Goal: Information Seeking & Learning: Understand process/instructions

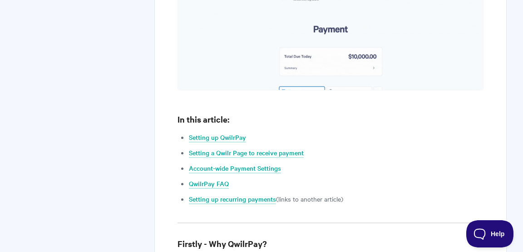
scroll to position [776, 0]
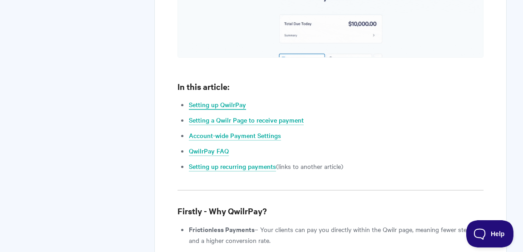
click at [198, 100] on link "Setting up QwilrPay" at bounding box center [217, 105] width 57 height 10
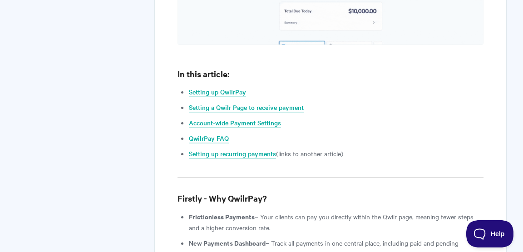
scroll to position [790, 0]
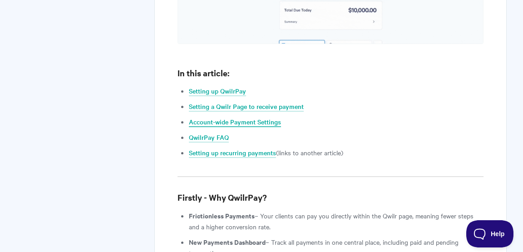
click at [218, 117] on link "Account-wide Payment Settings" at bounding box center [235, 122] width 92 height 10
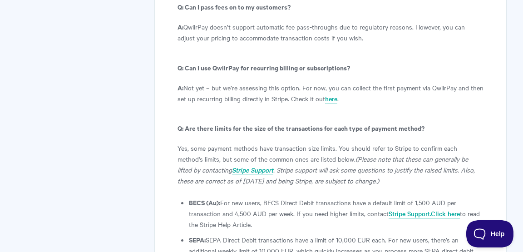
scroll to position [5231, 0]
